Goal: Transaction & Acquisition: Purchase product/service

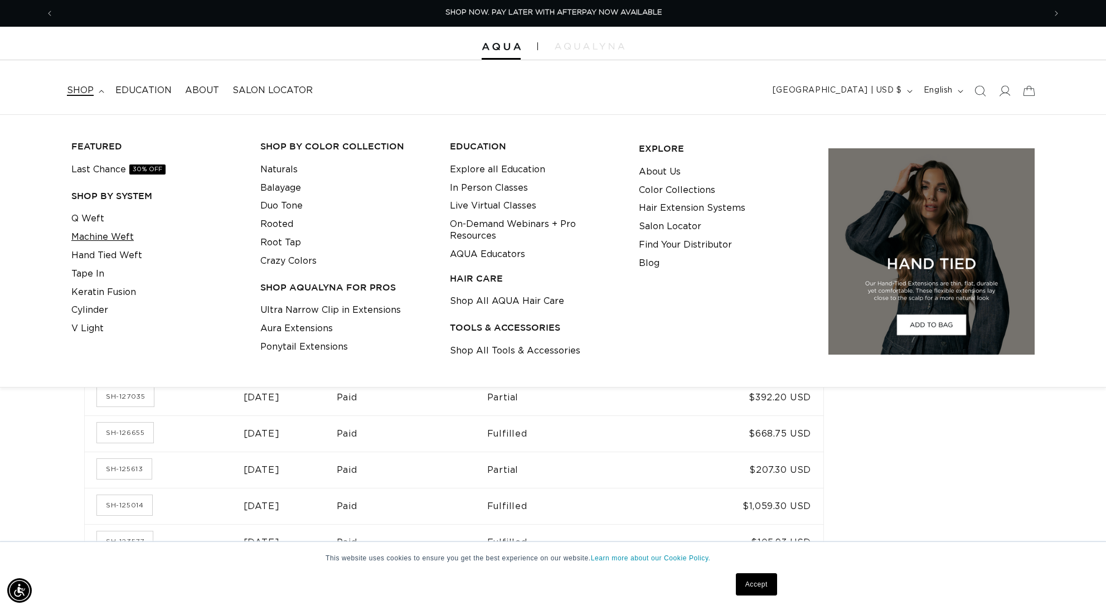
scroll to position [0, 1982]
click at [76, 218] on link "Q Weft" at bounding box center [87, 219] width 33 height 18
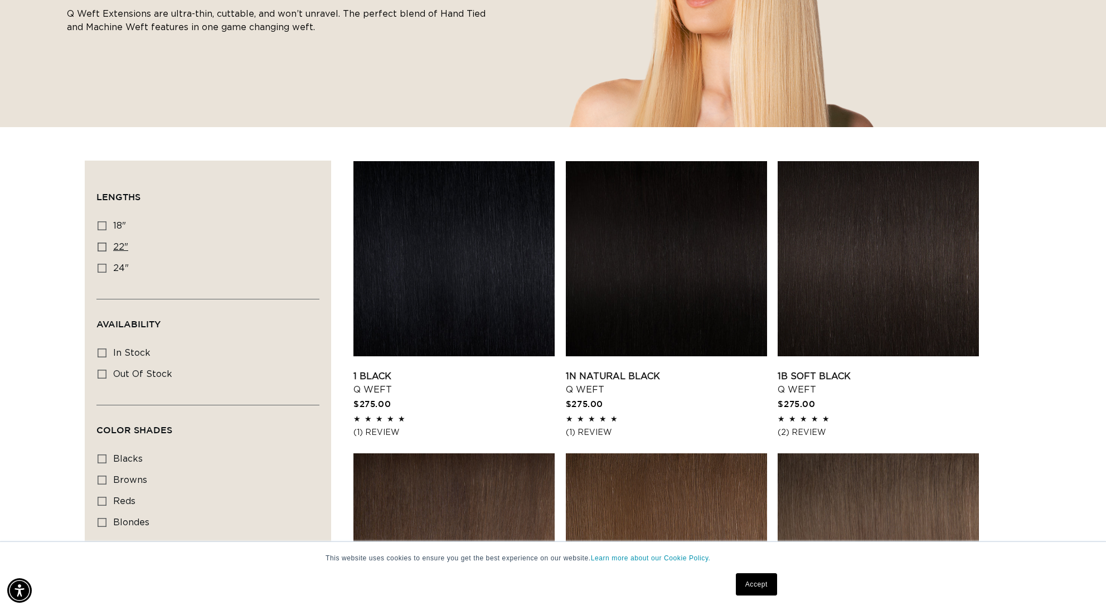
scroll to position [0, 1982]
click at [112, 248] on label "22" 22" (5 products)" at bounding box center [205, 247] width 214 height 21
click at [106, 248] on input "22" 22" (5 products)" at bounding box center [102, 246] width 9 height 9
checkbox input "true"
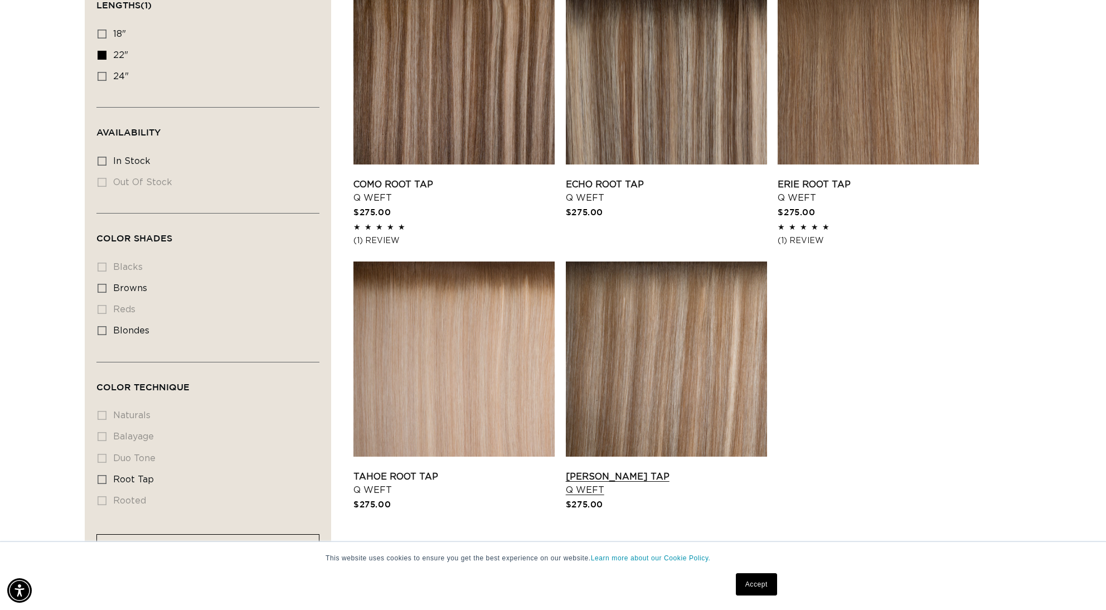
scroll to position [0, 1982]
click at [405, 470] on link "Tahoe Root Tap Q Weft" at bounding box center [453, 483] width 201 height 27
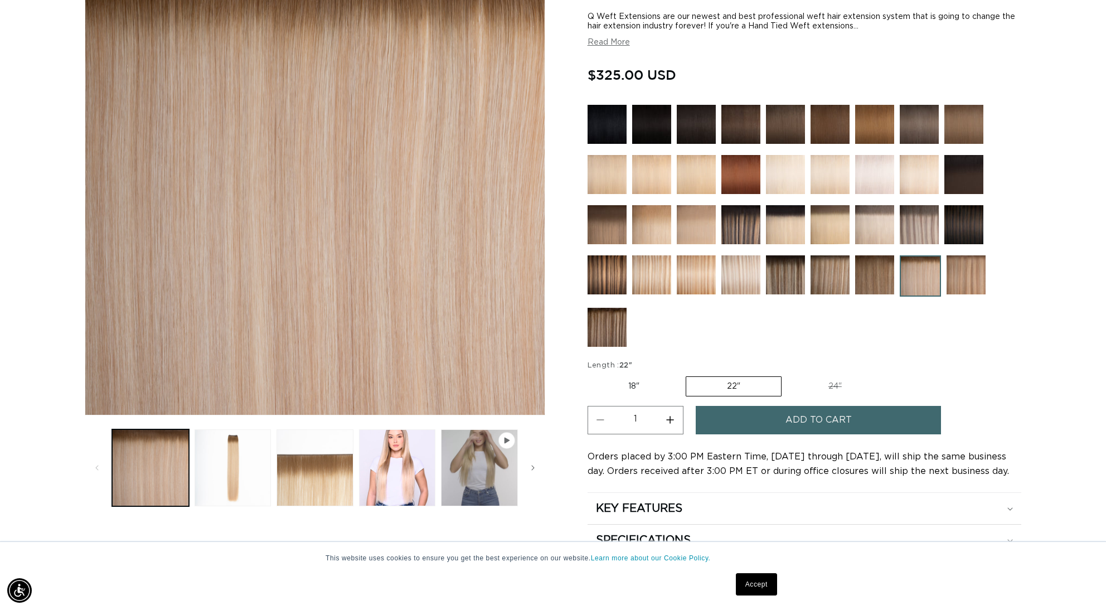
scroll to position [0, 1982]
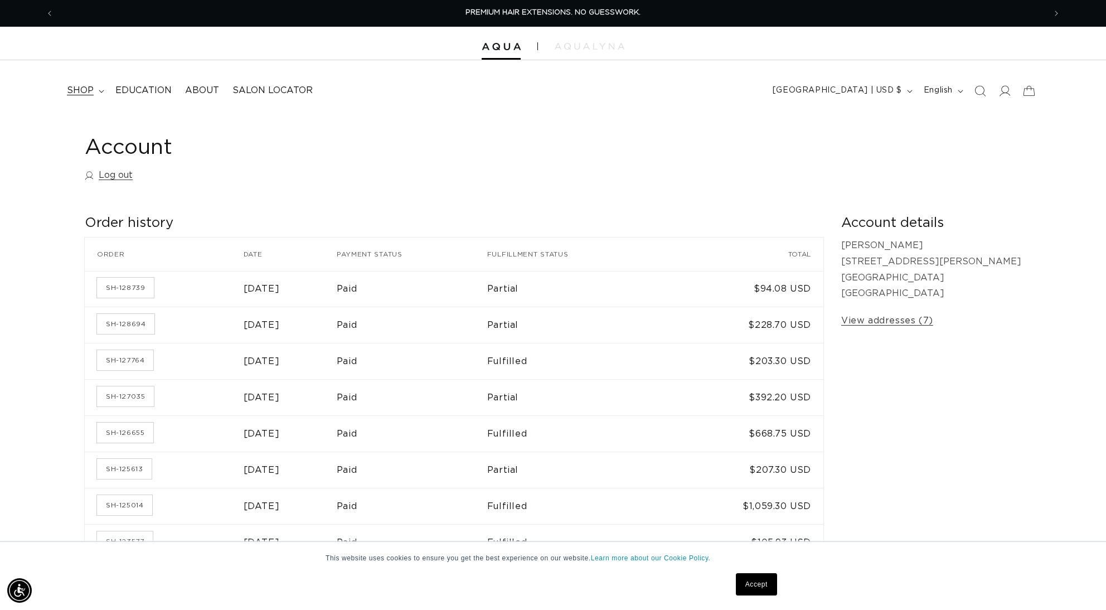
click at [71, 94] on span "shop" at bounding box center [80, 91] width 27 height 12
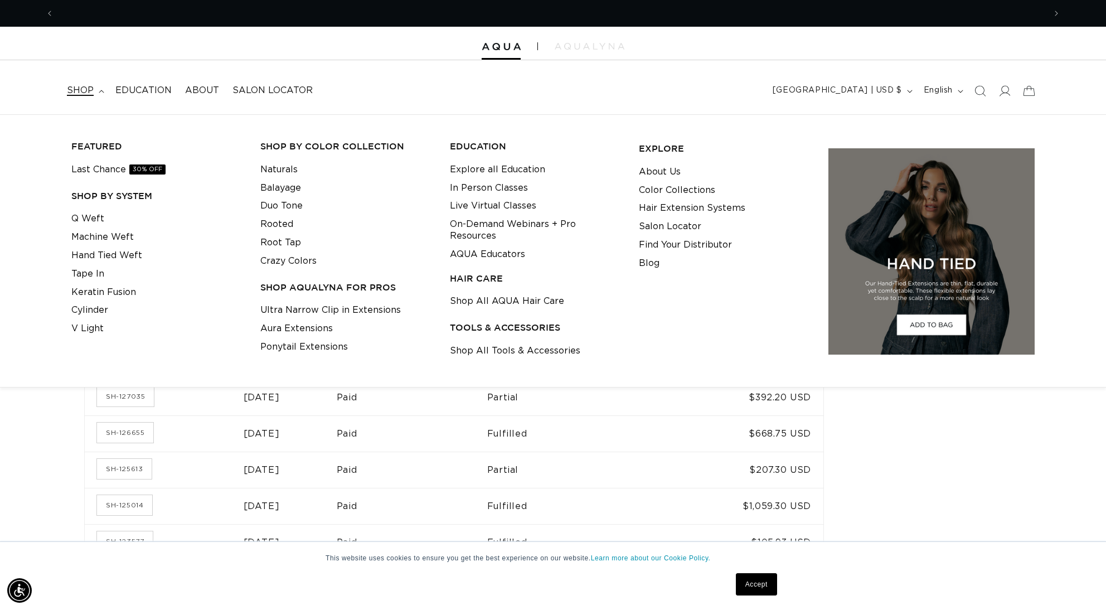
scroll to position [0, 991]
click at [90, 218] on link "Q Weft" at bounding box center [87, 219] width 33 height 18
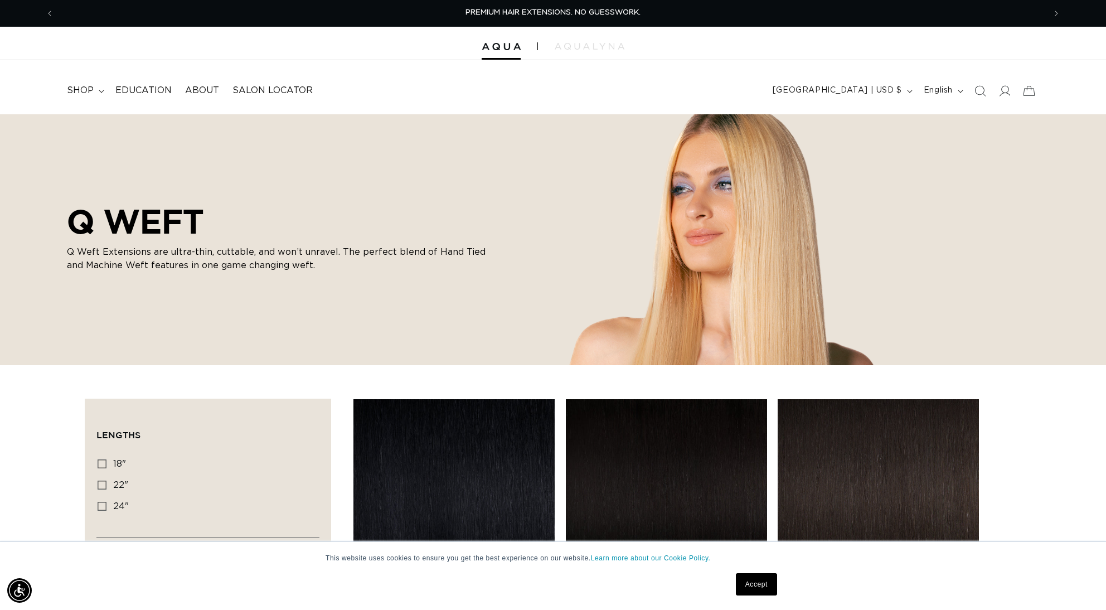
scroll to position [242, 0]
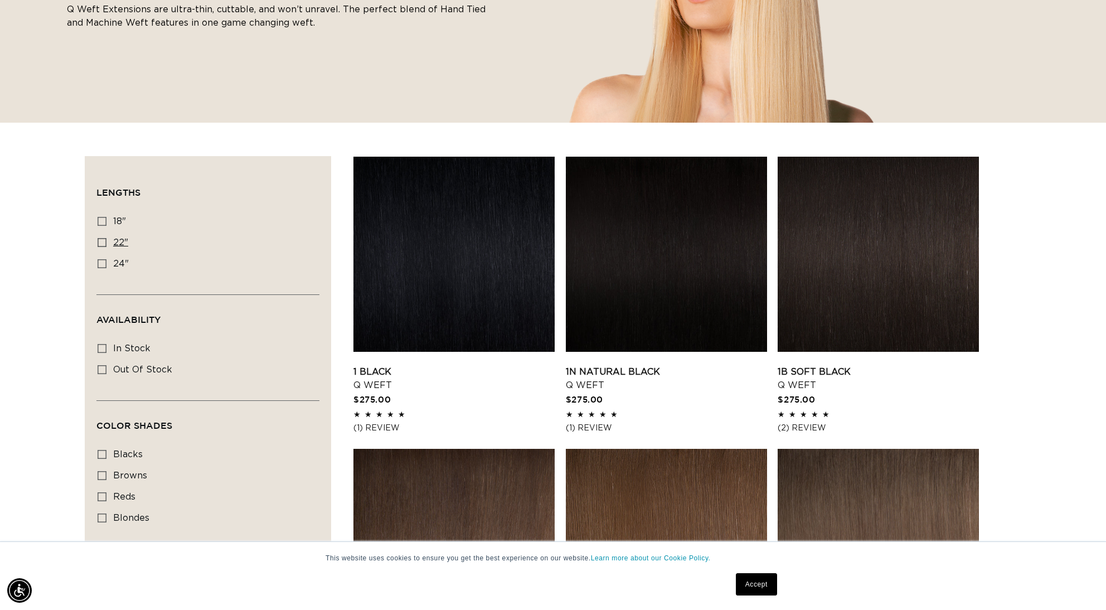
click at [104, 247] on label "22" 22" (5 products)" at bounding box center [205, 242] width 214 height 21
click at [104, 247] on input "22" 22" (5 products)" at bounding box center [102, 242] width 9 height 9
checkbox input "true"
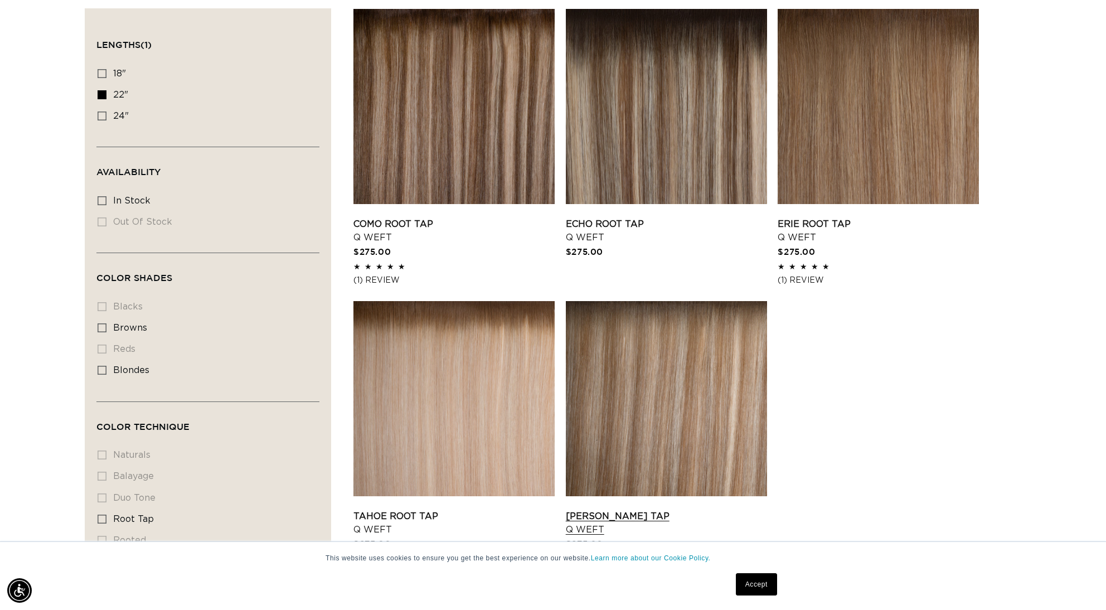
scroll to position [410, 0]
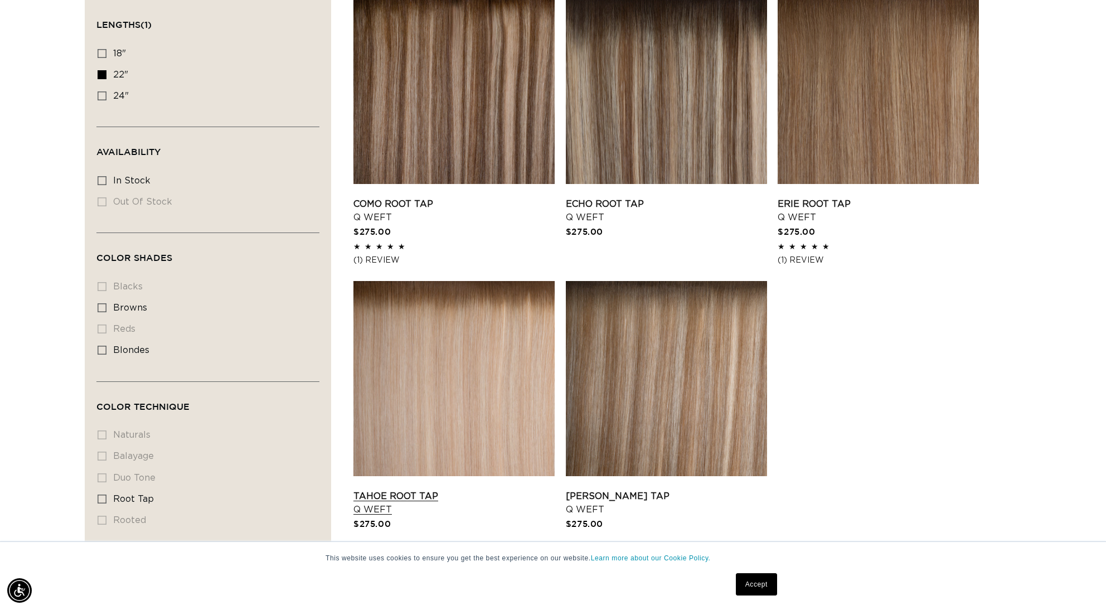
click at [458, 489] on link "Tahoe Root Tap Q Weft" at bounding box center [453, 502] width 201 height 27
click at [663, 489] on link "Victoria Root Tap Q Weft" at bounding box center [666, 502] width 201 height 27
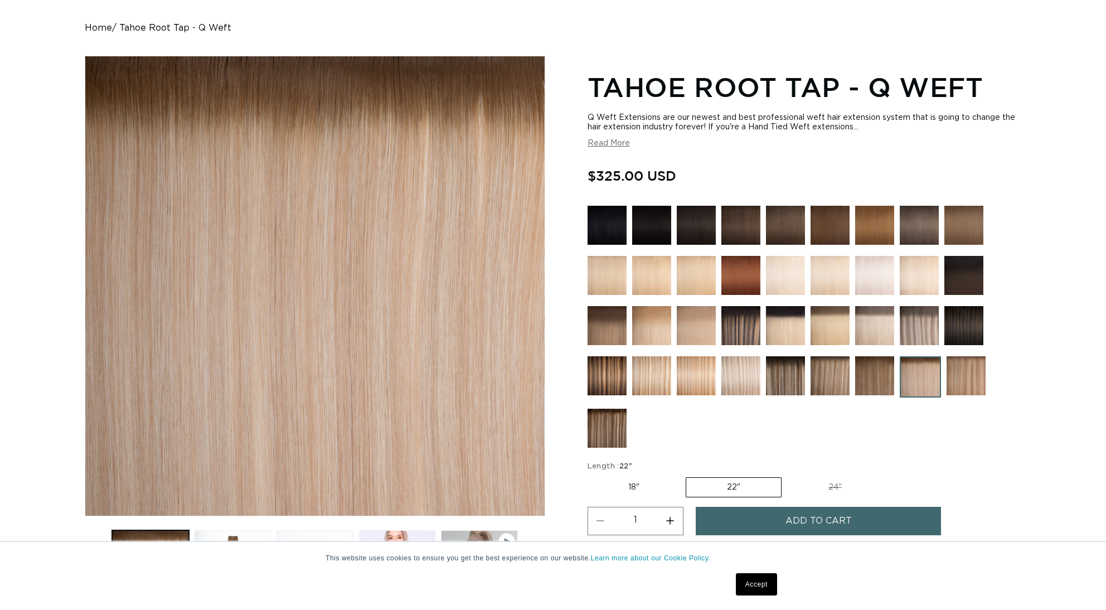
click at [761, 520] on button "Add to cart" at bounding box center [818, 521] width 245 height 28
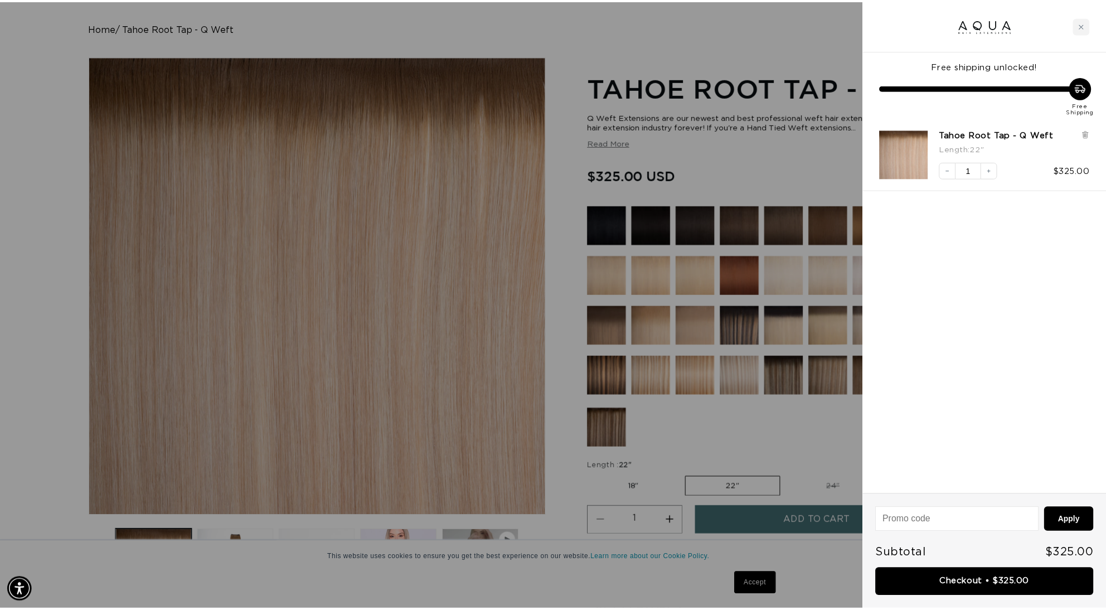
scroll to position [0, 1982]
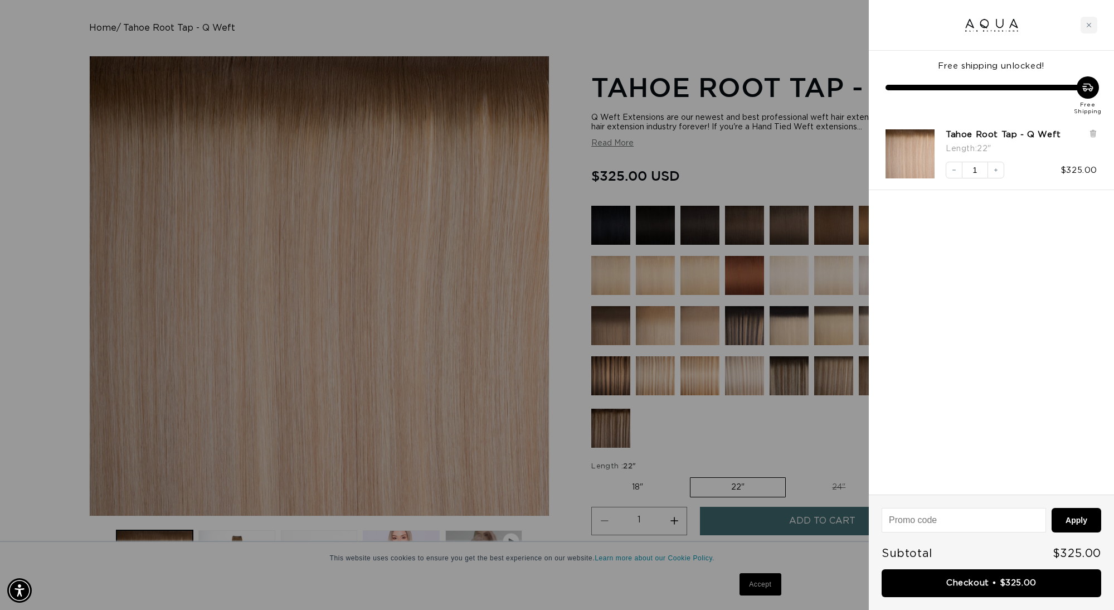
click at [761, 447] on div at bounding box center [557, 305] width 1114 height 610
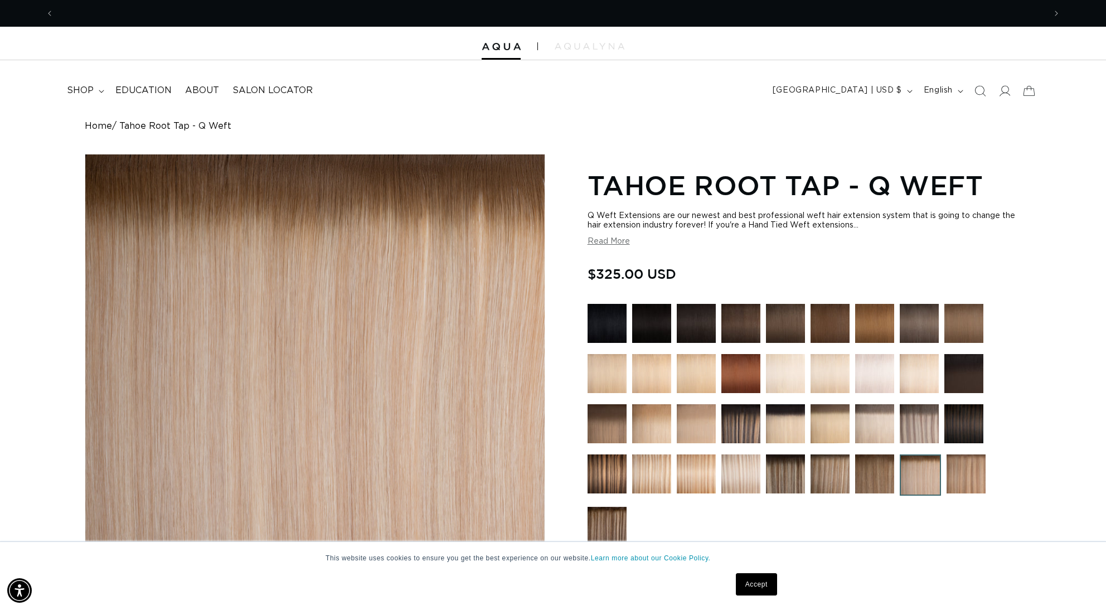
scroll to position [0, 0]
click at [47, 13] on span "Previous announcement" at bounding box center [49, 13] width 11 height 11
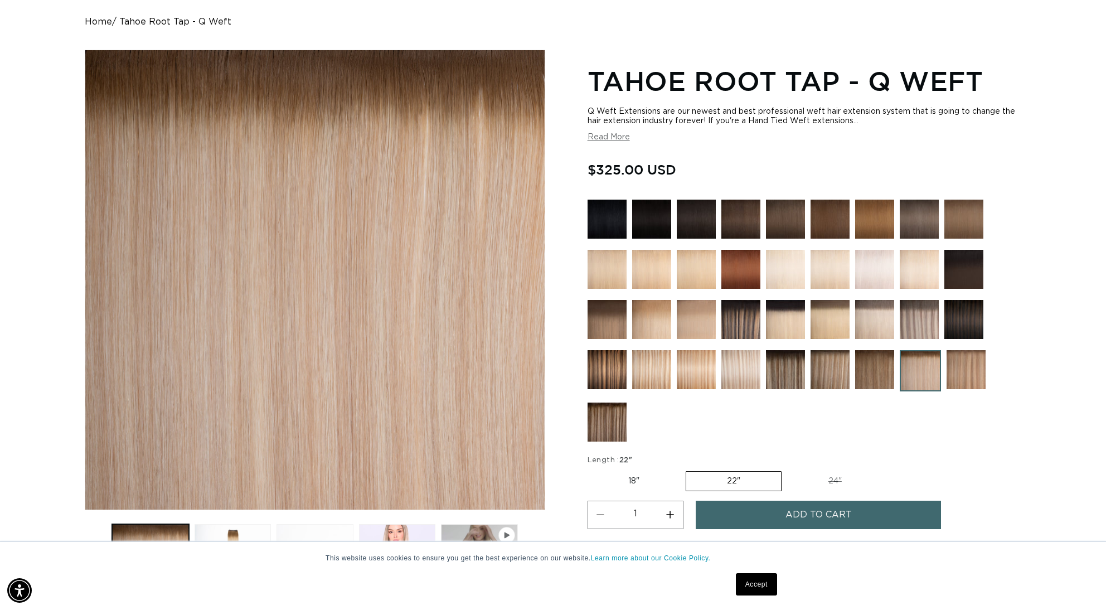
click at [742, 374] on img at bounding box center [740, 369] width 39 height 39
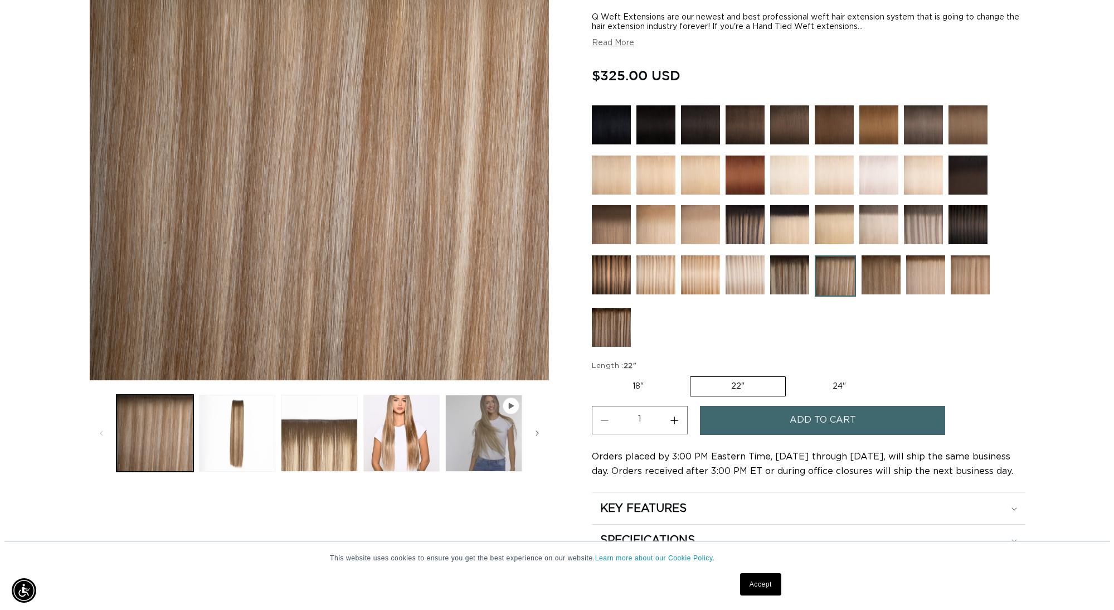
scroll to position [0, 1982]
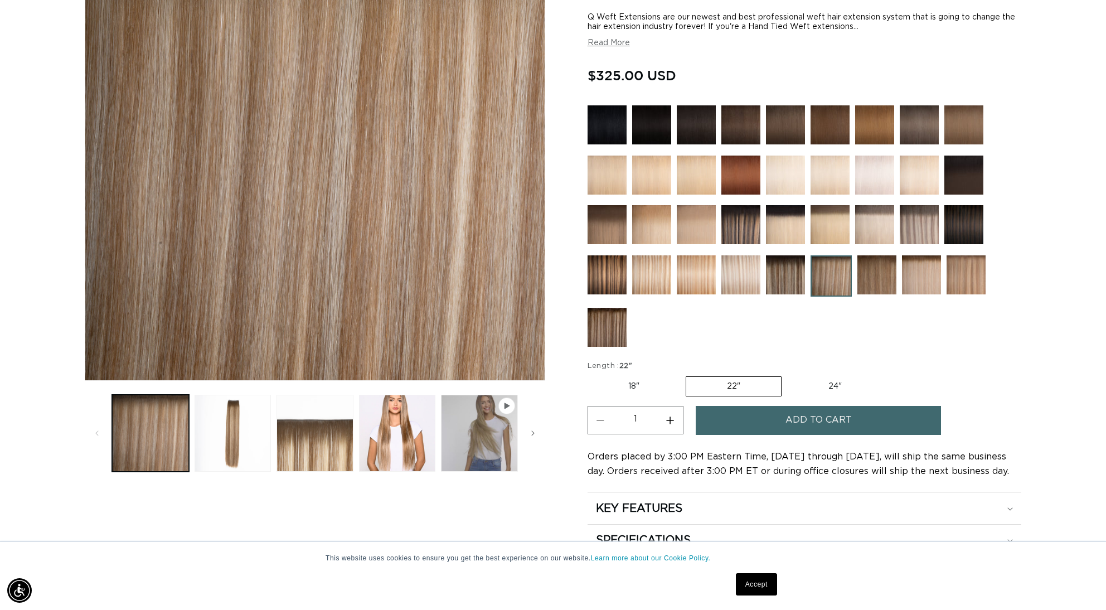
click at [787, 430] on span "Add to cart" at bounding box center [818, 420] width 66 height 28
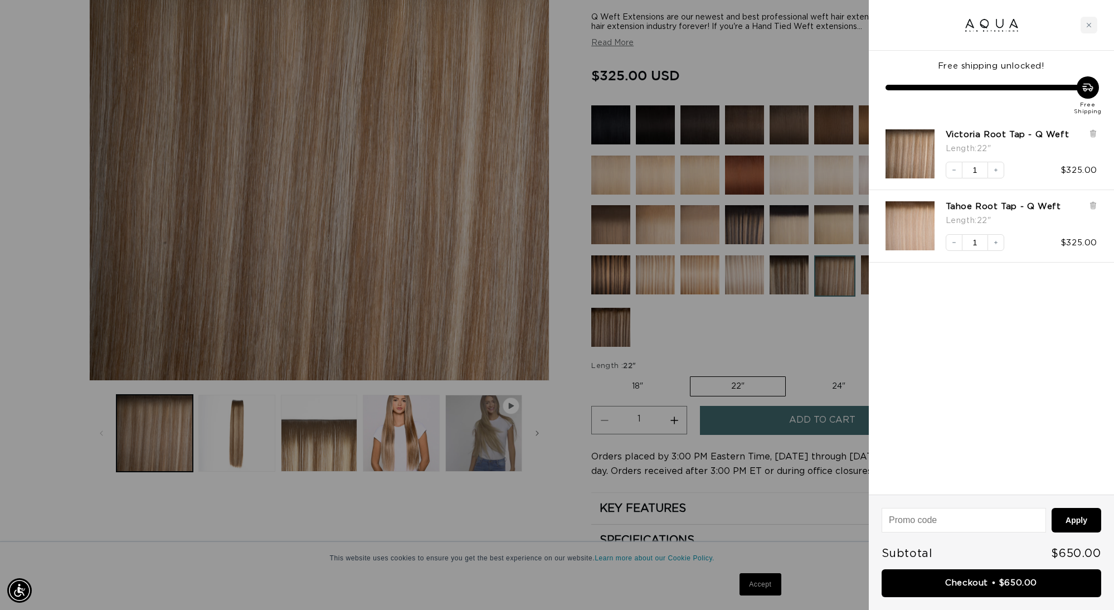
scroll to position [0, 991]
click at [953, 586] on link "Checkout • $650.00" at bounding box center [992, 583] width 220 height 28
